Goal: Task Accomplishment & Management: Use online tool/utility

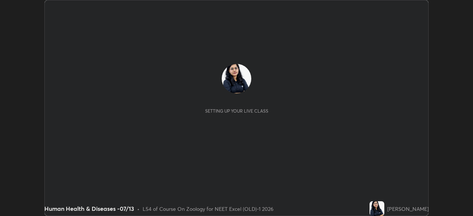
scroll to position [216, 472]
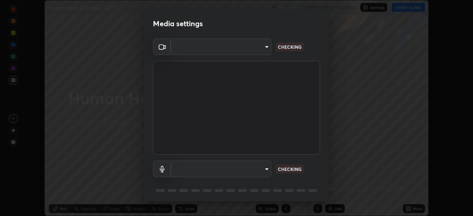
click at [258, 49] on body "Erase all Human Health & Diseases -07/13 Recording CLASS STARTS IN 6 MINS Setti…" at bounding box center [236, 108] width 473 height 216
click at [255, 47] on div at bounding box center [236, 108] width 473 height 216
type input "0e50365916b658242f783ed4648cb329f585d10cba28352488c27cd343db3185"
type input "default"
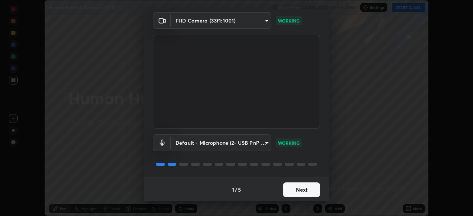
click at [304, 192] on button "Next" at bounding box center [301, 189] width 37 height 15
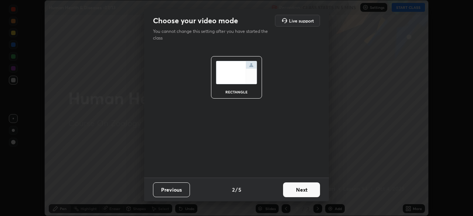
click at [309, 191] on button "Next" at bounding box center [301, 189] width 37 height 15
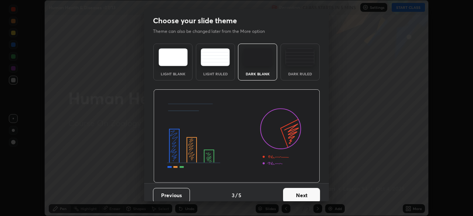
click at [314, 193] on button "Next" at bounding box center [301, 195] width 37 height 15
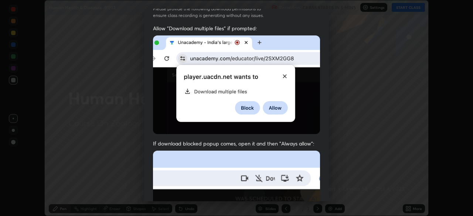
scroll to position [177, 0]
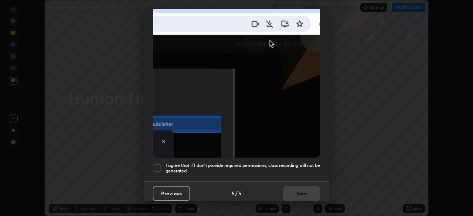
click at [160, 165] on div at bounding box center [157, 168] width 9 height 9
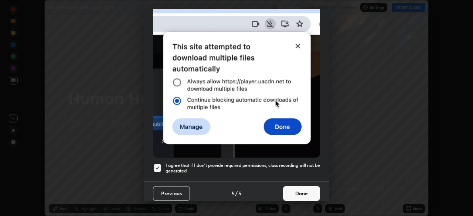
click at [308, 188] on button "Done" at bounding box center [301, 193] width 37 height 15
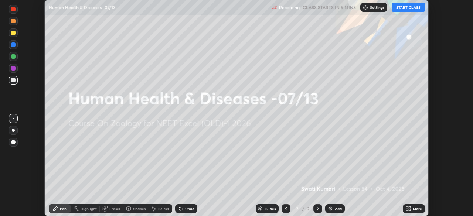
click at [408, 209] on icon at bounding box center [409, 210] width 2 height 2
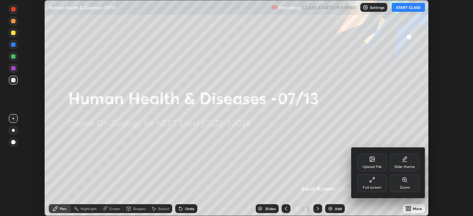
click at [375, 166] on div "Upload File" at bounding box center [371, 167] width 19 height 4
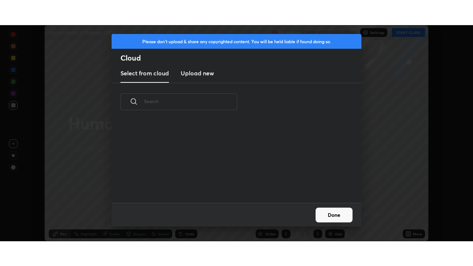
scroll to position [82, 237]
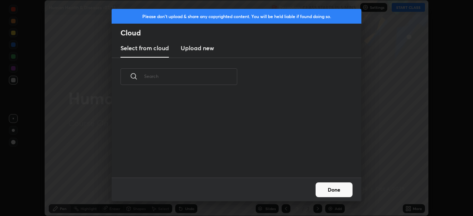
click at [208, 52] on new "Upload new" at bounding box center [197, 48] width 33 height 18
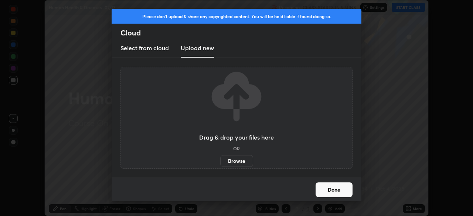
click at [235, 163] on label "Browse" at bounding box center [236, 161] width 33 height 12
click at [220, 163] on input "Browse" at bounding box center [220, 161] width 0 height 12
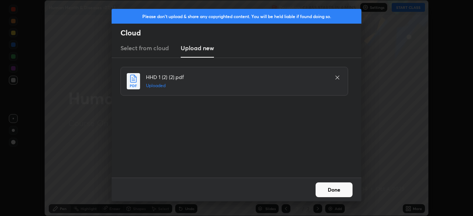
click at [331, 192] on button "Done" at bounding box center [333, 189] width 37 height 15
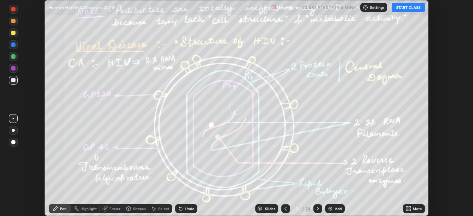
click at [412, 209] on div "More" at bounding box center [416, 209] width 9 height 4
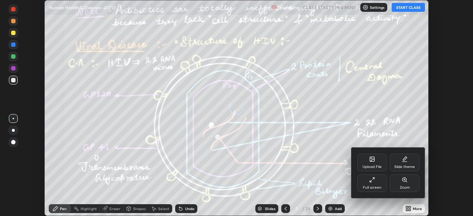
click at [374, 188] on div "Full screen" at bounding box center [372, 188] width 18 height 4
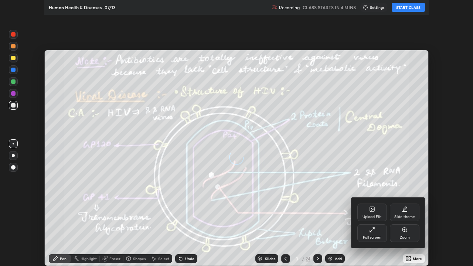
scroll to position [266, 473]
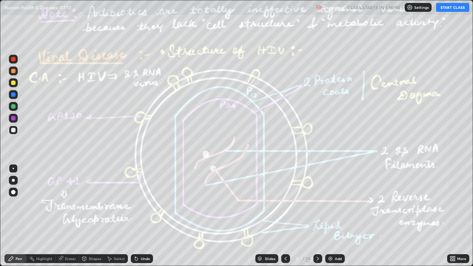
click at [289, 216] on div at bounding box center [285, 258] width 9 height 9
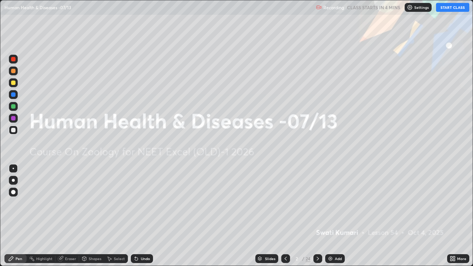
click at [413, 8] on div "Settings" at bounding box center [417, 7] width 27 height 9
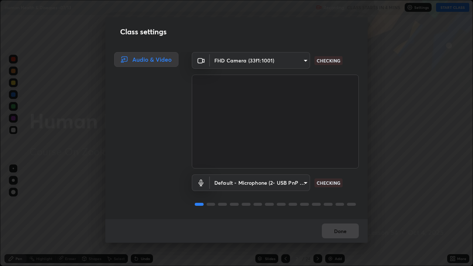
scroll to position [1, 0]
click at [339, 216] on button "Done" at bounding box center [340, 230] width 37 height 15
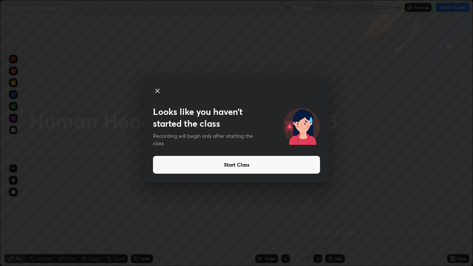
click at [245, 168] on button "Start Class" at bounding box center [236, 165] width 167 height 18
click at [241, 166] on button "Start Class" at bounding box center [236, 165] width 167 height 18
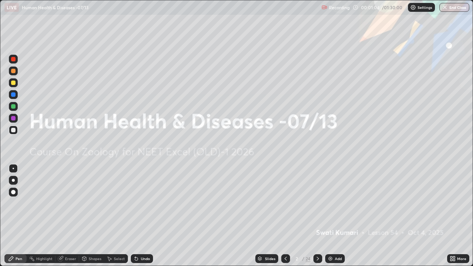
click at [317, 216] on icon at bounding box center [318, 259] width 6 height 6
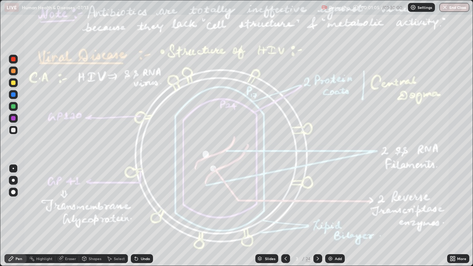
click at [285, 216] on icon at bounding box center [285, 259] width 6 height 6
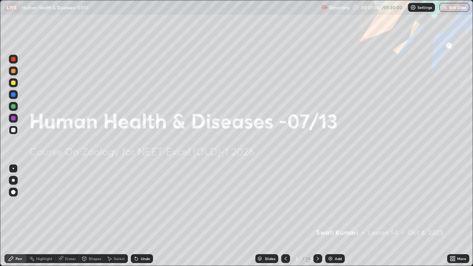
click at [333, 216] on div "Add" at bounding box center [335, 258] width 20 height 9
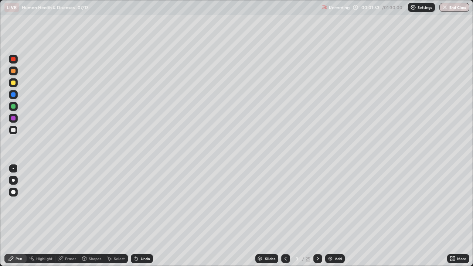
click at [317, 216] on icon at bounding box center [318, 259] width 6 height 6
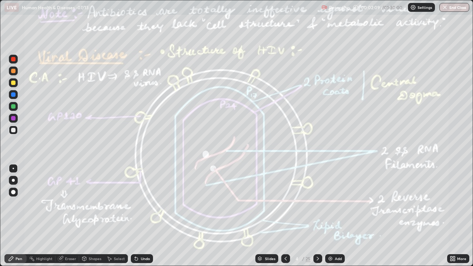
click at [11, 118] on div at bounding box center [13, 118] width 9 height 9
click at [41, 216] on div "Highlight" at bounding box center [44, 259] width 16 height 4
click at [17, 216] on div "Pen" at bounding box center [19, 259] width 7 height 4
click at [13, 180] on div at bounding box center [13, 180] width 3 height 3
click at [13, 107] on div at bounding box center [13, 106] width 4 height 4
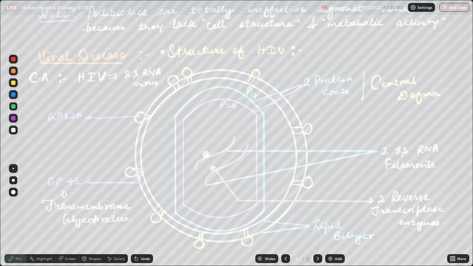
click at [41, 216] on div "Highlight" at bounding box center [44, 259] width 16 height 4
click at [12, 119] on div at bounding box center [13, 118] width 4 height 4
click at [13, 108] on div at bounding box center [13, 106] width 4 height 4
click at [13, 216] on icon at bounding box center [11, 259] width 6 height 6
click at [40, 216] on div "Highlight" at bounding box center [44, 259] width 16 height 4
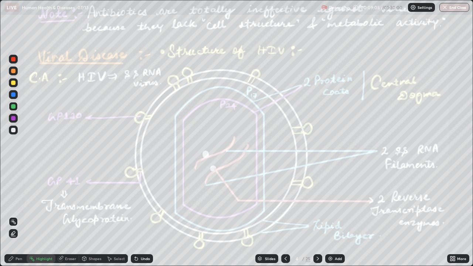
click at [13, 130] on div at bounding box center [13, 130] width 4 height 4
click at [13, 117] on div at bounding box center [13, 118] width 4 height 4
click at [19, 216] on div "Pen" at bounding box center [19, 259] width 7 height 4
click at [14, 130] on div at bounding box center [13, 130] width 4 height 4
click at [144, 216] on div "Undo" at bounding box center [145, 259] width 9 height 4
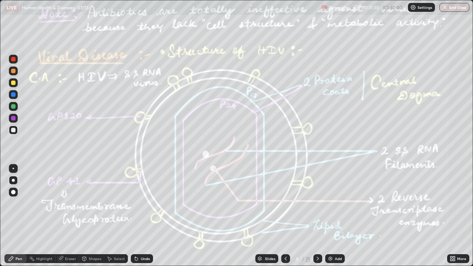
click at [39, 216] on div "Highlight" at bounding box center [44, 259] width 16 height 4
click at [13, 121] on div at bounding box center [13, 118] width 9 height 9
click at [318, 216] on icon at bounding box center [318, 259] width 6 height 6
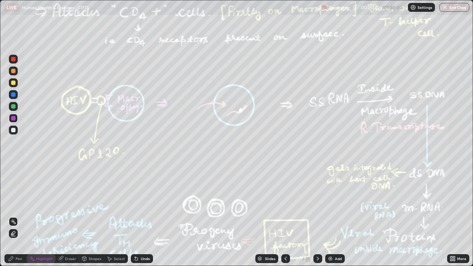
click at [14, 83] on div at bounding box center [13, 83] width 4 height 4
click at [17, 216] on div "Pen" at bounding box center [19, 259] width 7 height 4
click at [138, 216] on div "Undo" at bounding box center [142, 258] width 22 height 9
click at [139, 216] on div "Undo" at bounding box center [142, 258] width 22 height 9
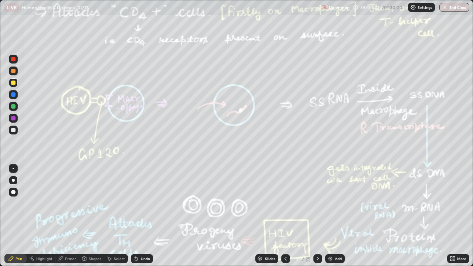
click at [138, 216] on div "Undo" at bounding box center [142, 258] width 22 height 9
click at [137, 216] on div "Undo" at bounding box center [142, 258] width 22 height 9
click at [138, 216] on div "Undo" at bounding box center [142, 258] width 22 height 9
click at [141, 216] on div "Undo" at bounding box center [145, 259] width 9 height 4
click at [38, 216] on div "Highlight" at bounding box center [44, 259] width 16 height 4
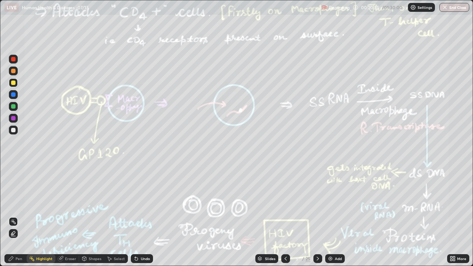
click at [13, 119] on div at bounding box center [13, 118] width 4 height 4
click at [11, 216] on icon at bounding box center [11, 259] width 6 height 6
click at [10, 130] on div at bounding box center [13, 130] width 9 height 9
click at [135, 216] on icon at bounding box center [136, 258] width 3 height 3
click at [143, 216] on div "Undo" at bounding box center [142, 258] width 22 height 9
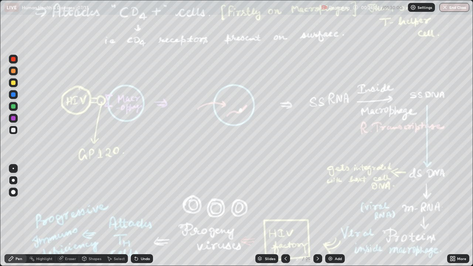
click at [141, 216] on div "Undo" at bounding box center [145, 259] width 9 height 4
click at [14, 118] on div at bounding box center [13, 118] width 4 height 4
click at [140, 216] on div "Undo" at bounding box center [142, 258] width 22 height 9
click at [141, 216] on div "Undo" at bounding box center [145, 259] width 9 height 4
click at [142, 216] on div "Undo" at bounding box center [142, 258] width 22 height 9
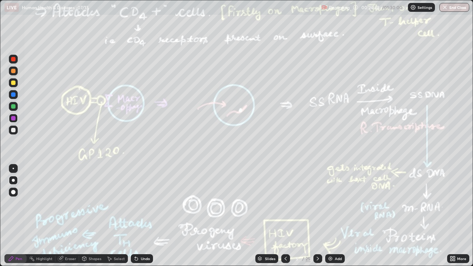
click at [45, 216] on div "Highlight" at bounding box center [44, 259] width 16 height 4
click at [17, 107] on div at bounding box center [13, 106] width 9 height 9
click at [17, 216] on div "Pen" at bounding box center [19, 259] width 7 height 4
click at [12, 130] on div at bounding box center [13, 130] width 4 height 4
click at [332, 216] on img at bounding box center [330, 259] width 6 height 6
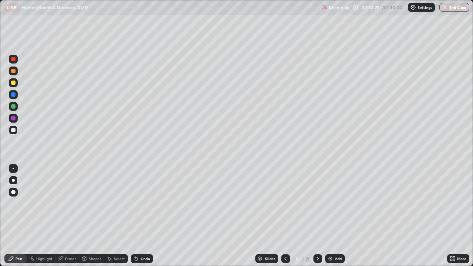
click at [285, 216] on icon at bounding box center [285, 259] width 6 height 6
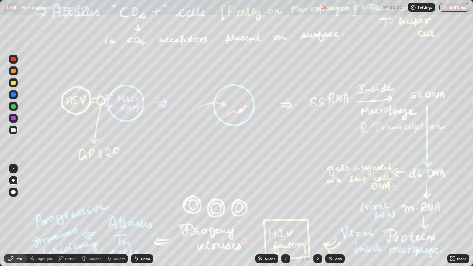
click at [318, 216] on icon at bounding box center [318, 259] width 6 height 6
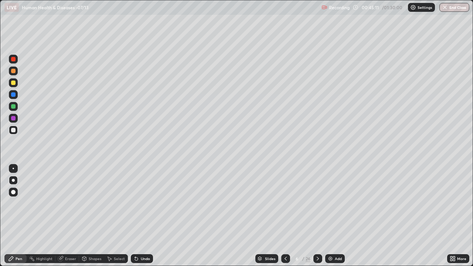
click at [317, 216] on icon at bounding box center [318, 259] width 6 height 6
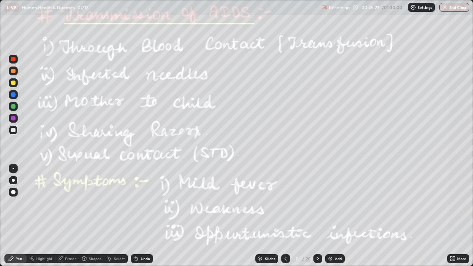
click at [13, 107] on div at bounding box center [13, 106] width 4 height 4
click at [14, 119] on div at bounding box center [13, 118] width 4 height 4
click at [41, 216] on div "Highlight" at bounding box center [41, 258] width 29 height 9
click at [15, 216] on div "Pen" at bounding box center [15, 258] width 22 height 9
click at [13, 107] on div at bounding box center [13, 106] width 4 height 4
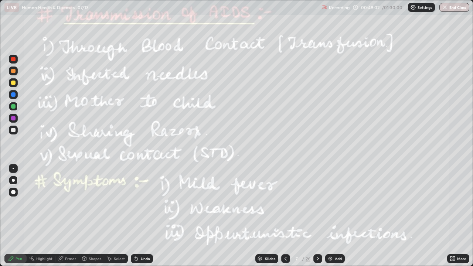
click at [284, 216] on icon at bounding box center [285, 259] width 6 height 6
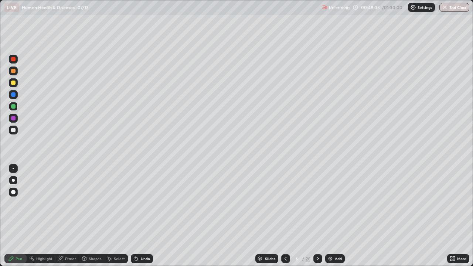
click at [14, 190] on div at bounding box center [13, 192] width 4 height 4
click at [14, 94] on div at bounding box center [13, 94] width 4 height 4
click at [142, 216] on div "Undo" at bounding box center [145, 259] width 9 height 4
click at [137, 216] on icon at bounding box center [136, 259] width 6 height 6
click at [138, 216] on div "Undo" at bounding box center [142, 258] width 22 height 9
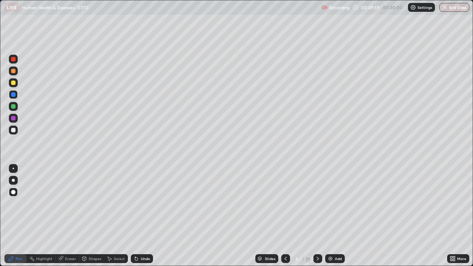
click at [138, 216] on div "Undo" at bounding box center [142, 258] width 22 height 9
click at [138, 216] on icon at bounding box center [136, 259] width 6 height 6
click at [13, 181] on div at bounding box center [13, 180] width 3 height 3
click at [13, 180] on div at bounding box center [13, 180] width 3 height 3
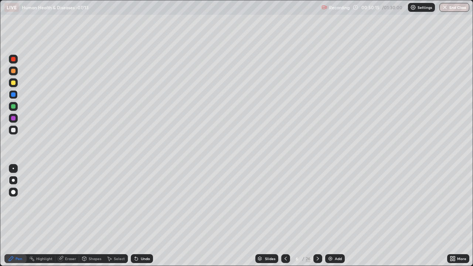
click at [13, 131] on div at bounding box center [13, 130] width 4 height 4
click at [71, 216] on div "Eraser" at bounding box center [70, 259] width 11 height 4
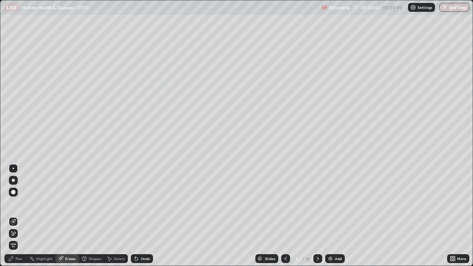
click at [317, 216] on icon at bounding box center [318, 259] width 6 height 6
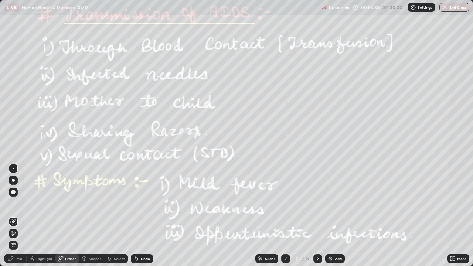
click at [41, 216] on div "Highlight" at bounding box center [44, 259] width 16 height 4
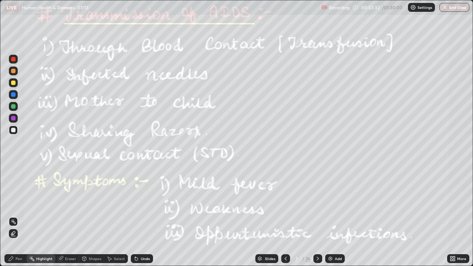
click at [14, 121] on div at bounding box center [13, 118] width 9 height 9
click at [16, 216] on div "Pen" at bounding box center [15, 258] width 22 height 9
click at [14, 131] on div at bounding box center [13, 130] width 4 height 4
click at [13, 106] on div at bounding box center [13, 106] width 4 height 4
click at [141, 216] on div "Undo" at bounding box center [142, 258] width 22 height 9
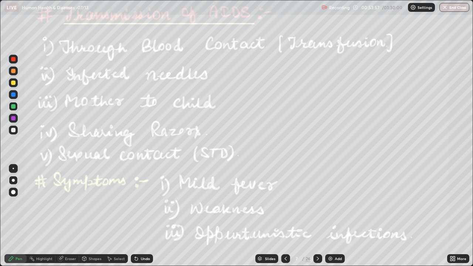
click at [144, 216] on div "Undo" at bounding box center [145, 259] width 9 height 4
click at [142, 216] on div "Undo" at bounding box center [142, 258] width 22 height 9
click at [141, 216] on div "Undo" at bounding box center [142, 258] width 22 height 9
click at [144, 216] on div "Undo" at bounding box center [145, 259] width 9 height 4
click at [143, 216] on div "Undo" at bounding box center [145, 259] width 9 height 4
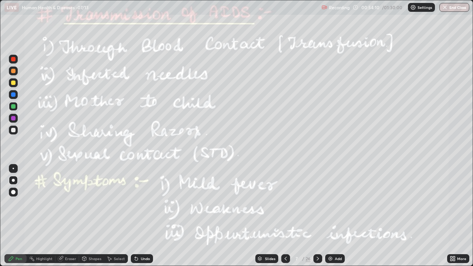
click at [147, 216] on div "Undo" at bounding box center [145, 259] width 9 height 4
click at [146, 216] on div "Undo" at bounding box center [145, 259] width 9 height 4
click at [144, 216] on div "Undo" at bounding box center [142, 258] width 22 height 9
click at [318, 216] on icon at bounding box center [318, 259] width 6 height 6
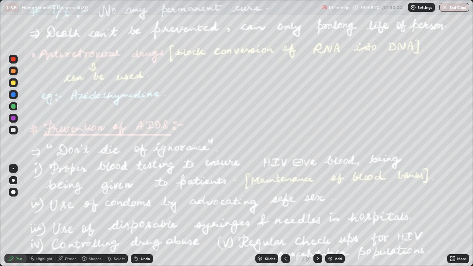
click at [135, 216] on icon at bounding box center [136, 258] width 3 height 3
click at [41, 216] on div "Highlight" at bounding box center [44, 259] width 16 height 4
click at [13, 119] on div at bounding box center [13, 118] width 4 height 4
click at [16, 216] on div "Pen" at bounding box center [19, 259] width 7 height 4
click at [15, 107] on div at bounding box center [13, 106] width 4 height 4
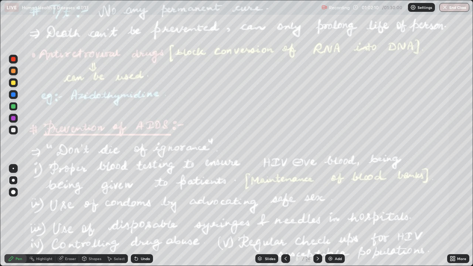
click at [40, 216] on div "Highlight" at bounding box center [41, 258] width 29 height 9
click at [18, 216] on div "Pen" at bounding box center [15, 258] width 22 height 9
click at [52, 216] on div "Highlight" at bounding box center [41, 258] width 29 height 9
click at [316, 216] on icon at bounding box center [317, 259] width 2 height 4
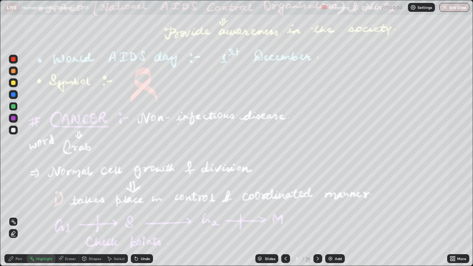
click at [12, 71] on div at bounding box center [13, 71] width 4 height 4
click at [14, 109] on div at bounding box center [13, 106] width 9 height 9
click at [17, 216] on div "Pen" at bounding box center [19, 259] width 7 height 4
click at [42, 216] on div "Highlight" at bounding box center [44, 259] width 16 height 4
click at [13, 130] on div at bounding box center [13, 130] width 4 height 4
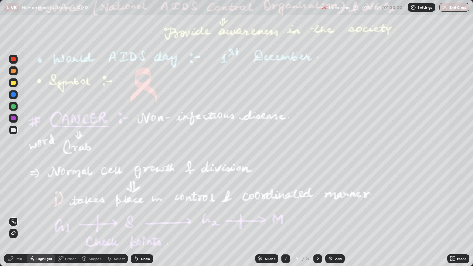
click at [14, 120] on div at bounding box center [13, 118] width 4 height 4
click at [19, 216] on div "Pen" at bounding box center [19, 259] width 7 height 4
click at [285, 216] on icon at bounding box center [285, 259] width 6 height 6
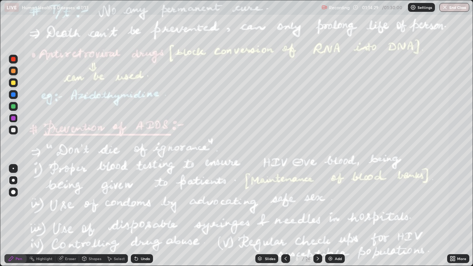
click at [317, 216] on icon at bounding box center [318, 259] width 6 height 6
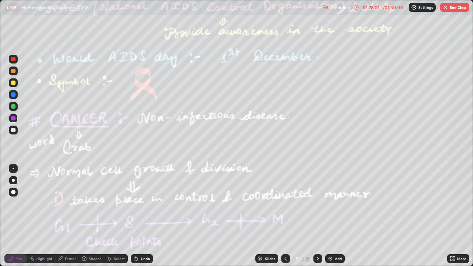
click at [457, 9] on button "End Class" at bounding box center [454, 7] width 29 height 9
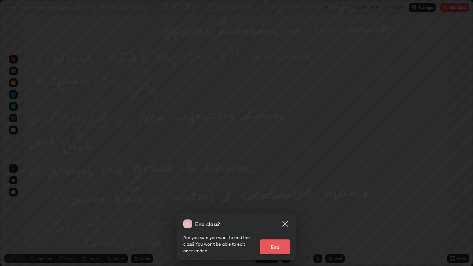
click at [278, 216] on button "End" at bounding box center [275, 246] width 30 height 15
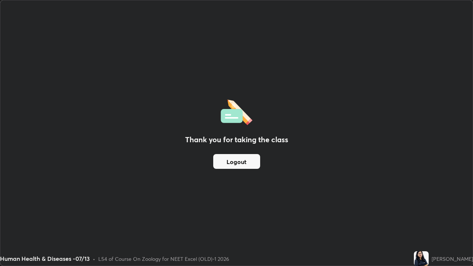
click at [247, 164] on button "Logout" at bounding box center [236, 161] width 47 height 15
